Goal: Find specific page/section: Find specific page/section

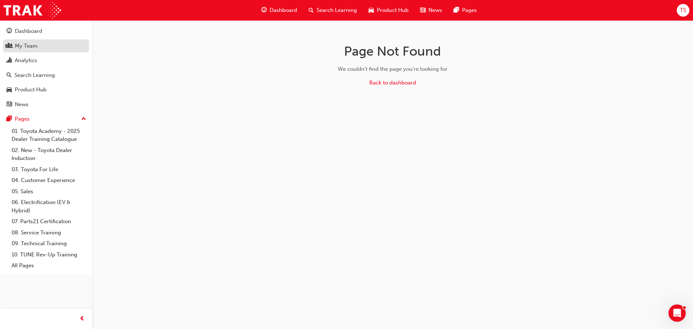
click at [40, 48] on div "My Team" at bounding box center [45, 45] width 79 height 9
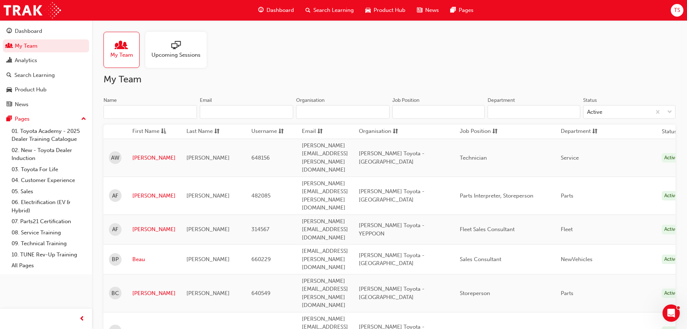
click at [148, 118] on input "Name" at bounding box center [150, 112] width 93 height 14
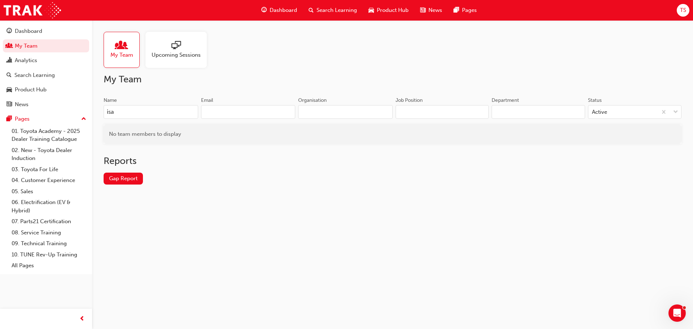
type input "isa"
click at [189, 211] on div "My Team Upcoming Sessions My Team Name isa Email Organisation Job Position Depa…" at bounding box center [346, 164] width 693 height 329
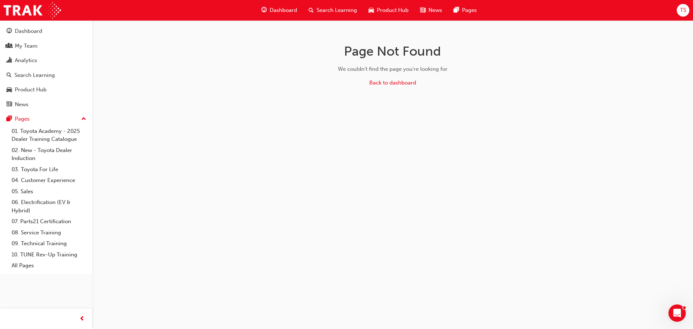
click at [329, 9] on span "Search Learning" at bounding box center [336, 10] width 40 height 8
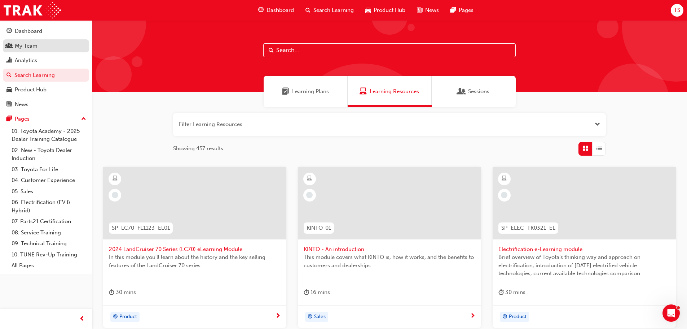
click at [33, 45] on div "My Team" at bounding box center [26, 46] width 23 height 8
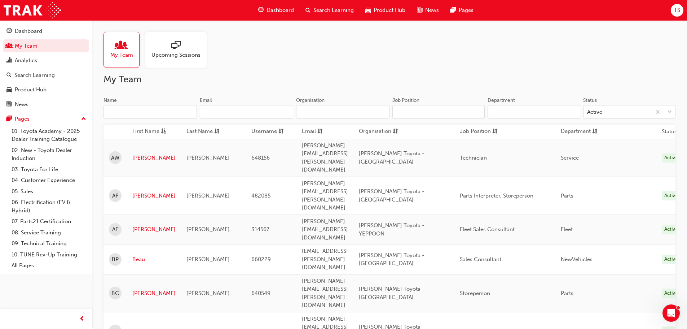
click at [155, 118] on input "Name" at bounding box center [150, 112] width 93 height 14
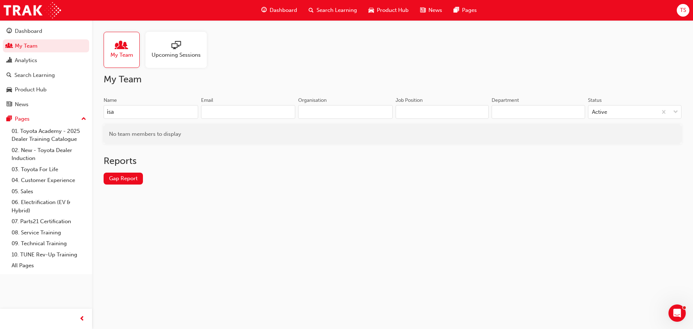
type input "isa"
click at [220, 206] on div "My Team Upcoming Sessions My Team Name isa Email Organisation Job Position Depa…" at bounding box center [392, 113] width 601 height 187
click at [269, 11] on div "Dashboard" at bounding box center [278, 10] width 47 height 15
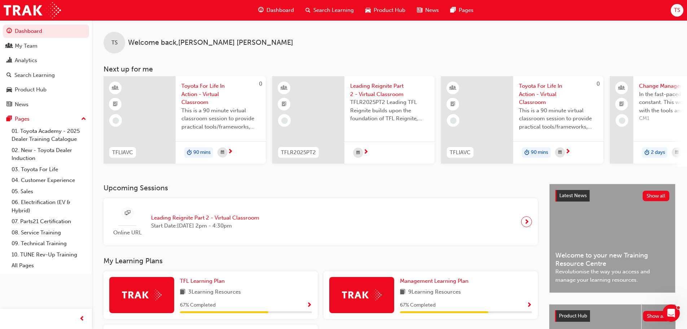
scroll to position [72, 0]
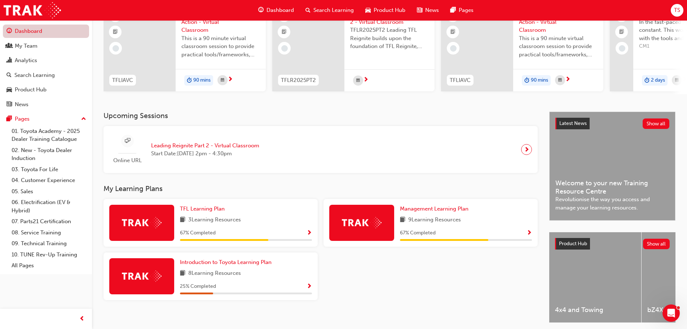
click at [38, 29] on link "Dashboard" at bounding box center [46, 31] width 86 height 13
click at [24, 42] on div "My Team" at bounding box center [26, 46] width 23 height 8
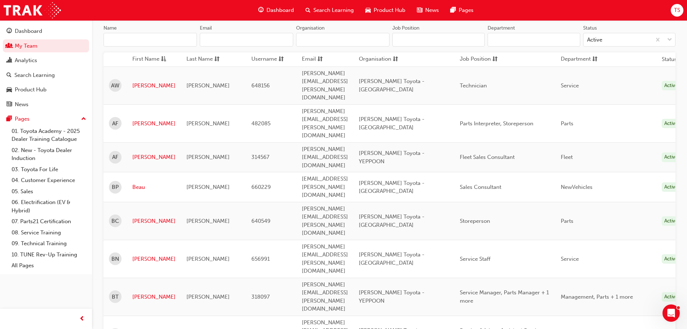
click at [143, 34] on input "Name" at bounding box center [150, 40] width 93 height 14
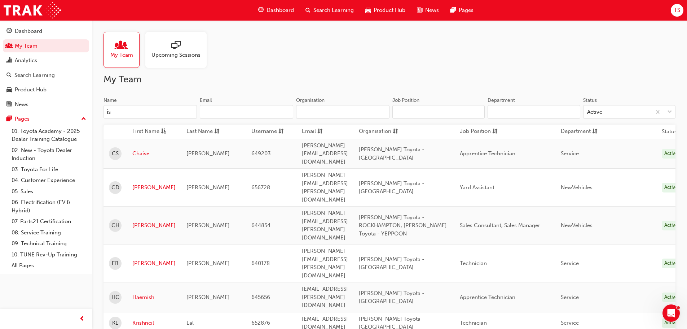
type input "i"
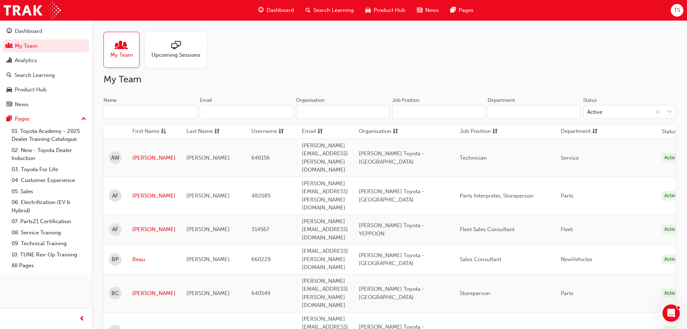
click at [421, 55] on div "My Team Upcoming Sessions" at bounding box center [390, 50] width 572 height 36
